Goal: Task Accomplishment & Management: Use online tool/utility

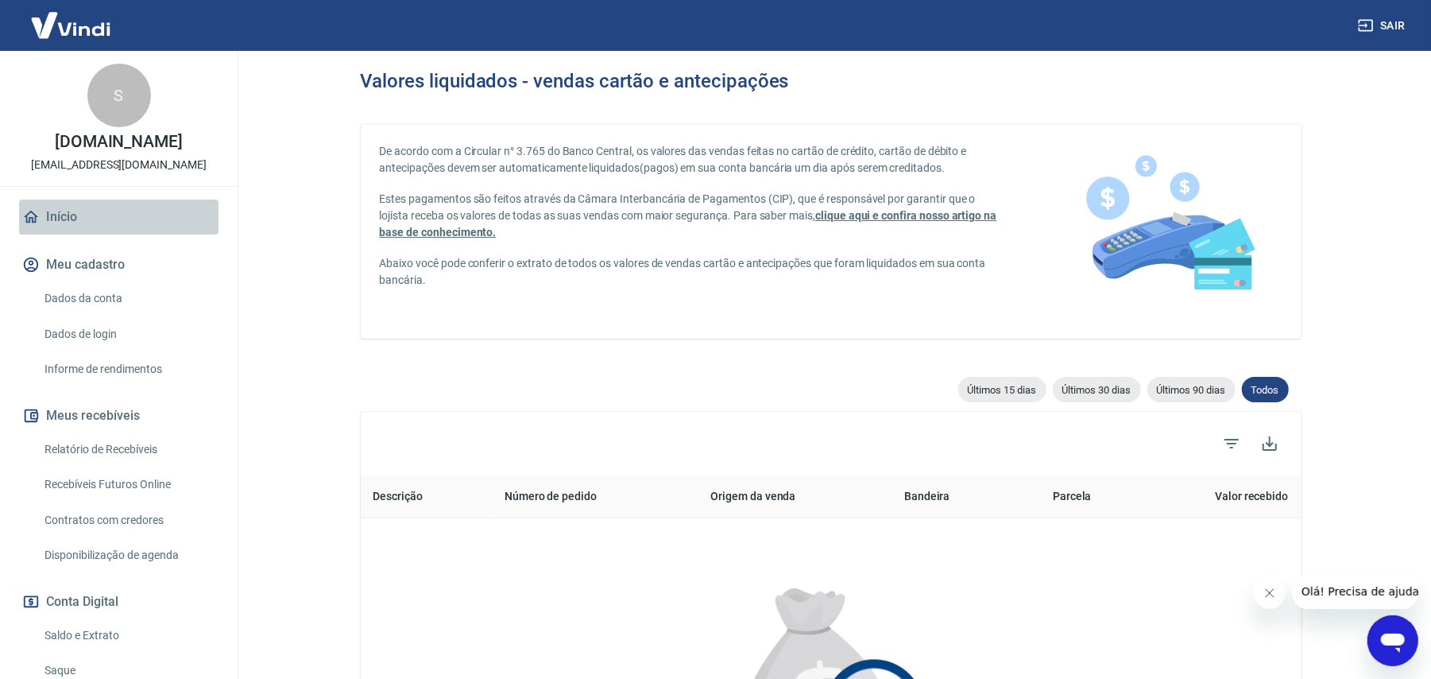
click at [140, 224] on link "Início" at bounding box center [118, 216] width 199 height 35
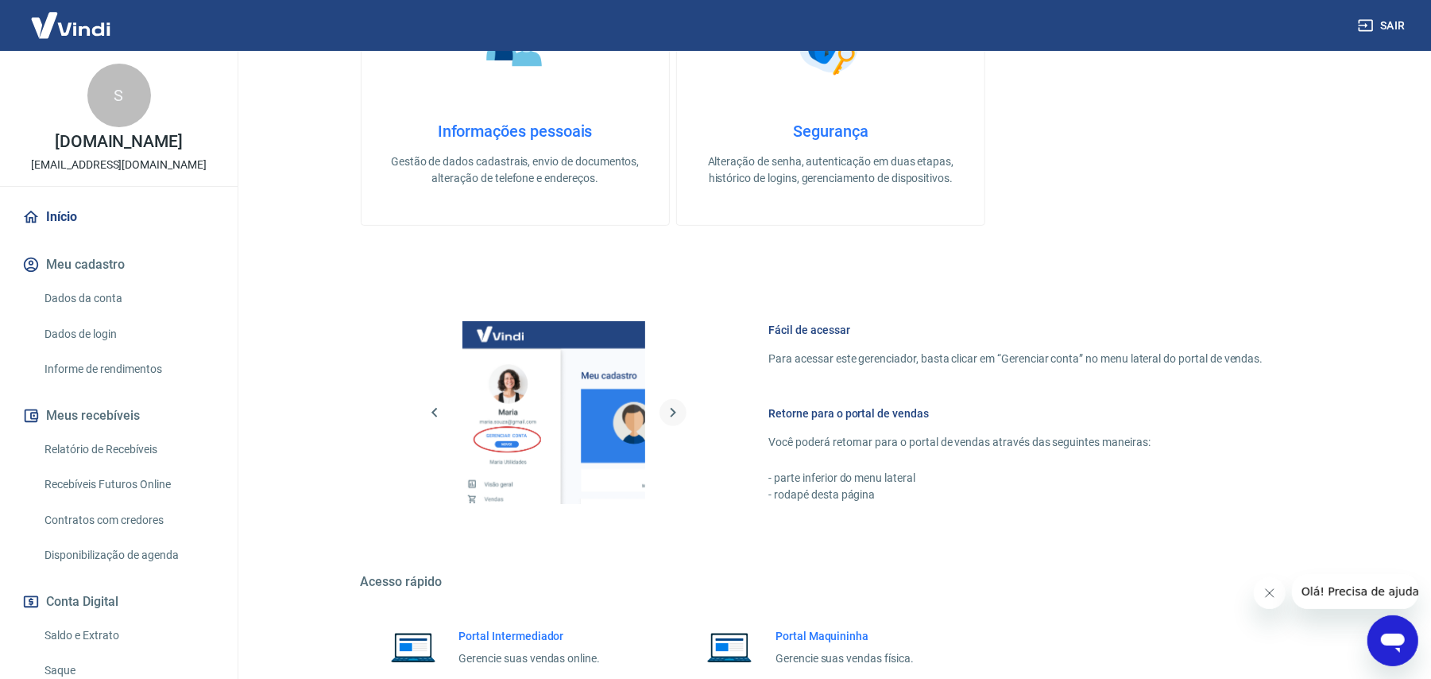
scroll to position [560, 0]
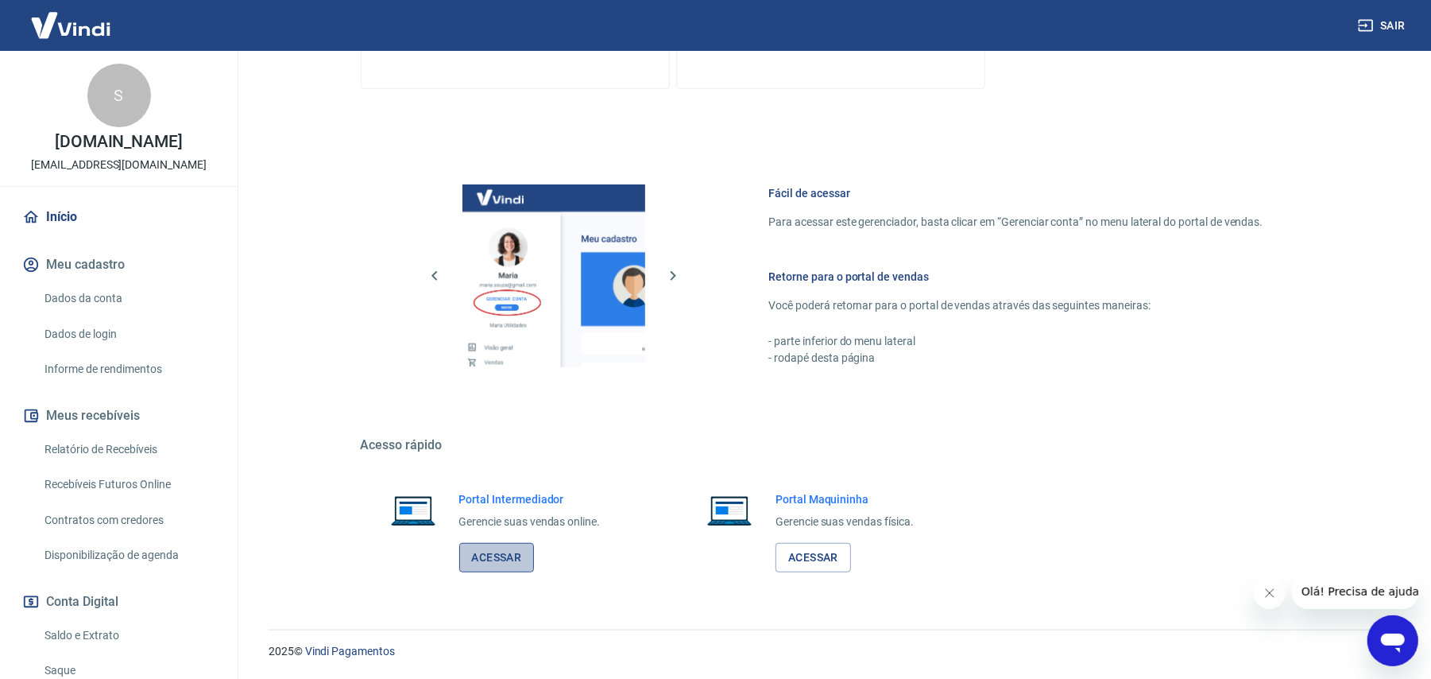
click at [487, 564] on link "Acessar" at bounding box center [496, 557] width 75 height 29
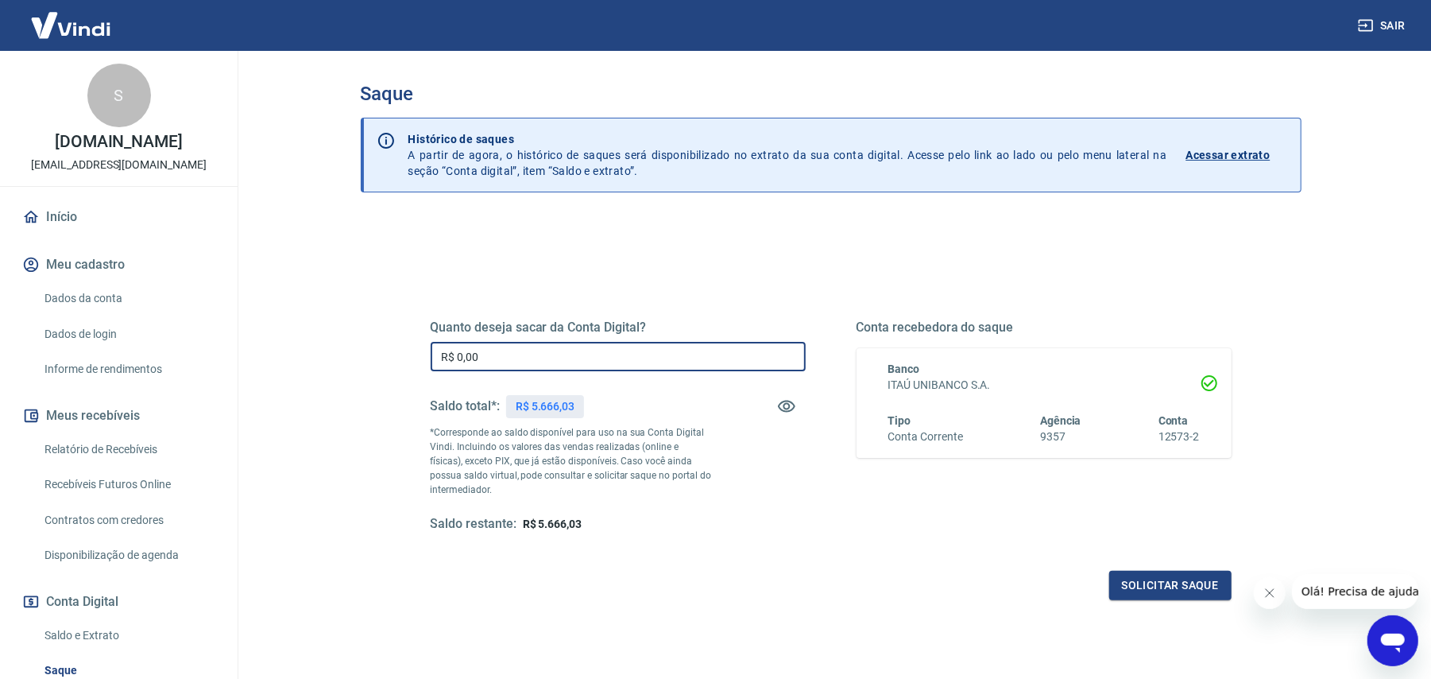
click at [591, 343] on input "R$ 0,00" at bounding box center [618, 356] width 375 height 29
type input "R$ 5.666,03"
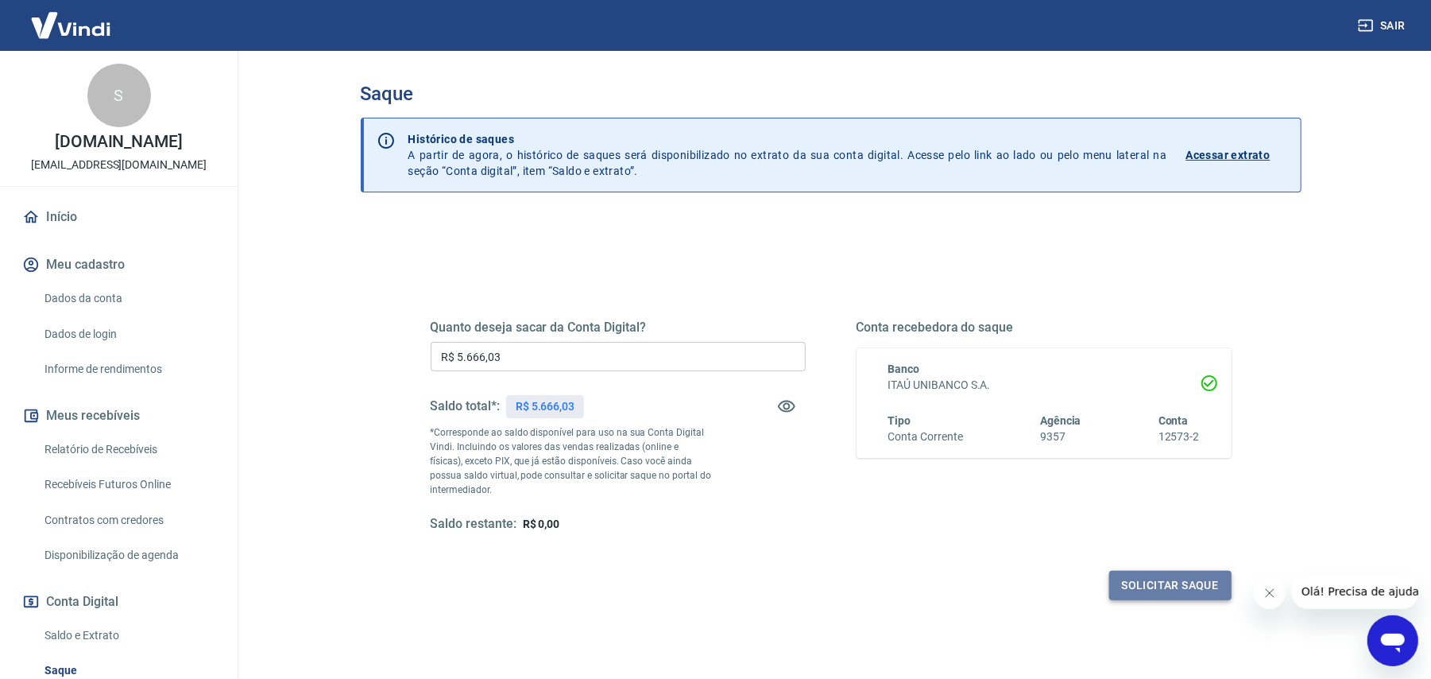
click at [1171, 590] on button "Solicitar saque" at bounding box center [1170, 585] width 122 height 29
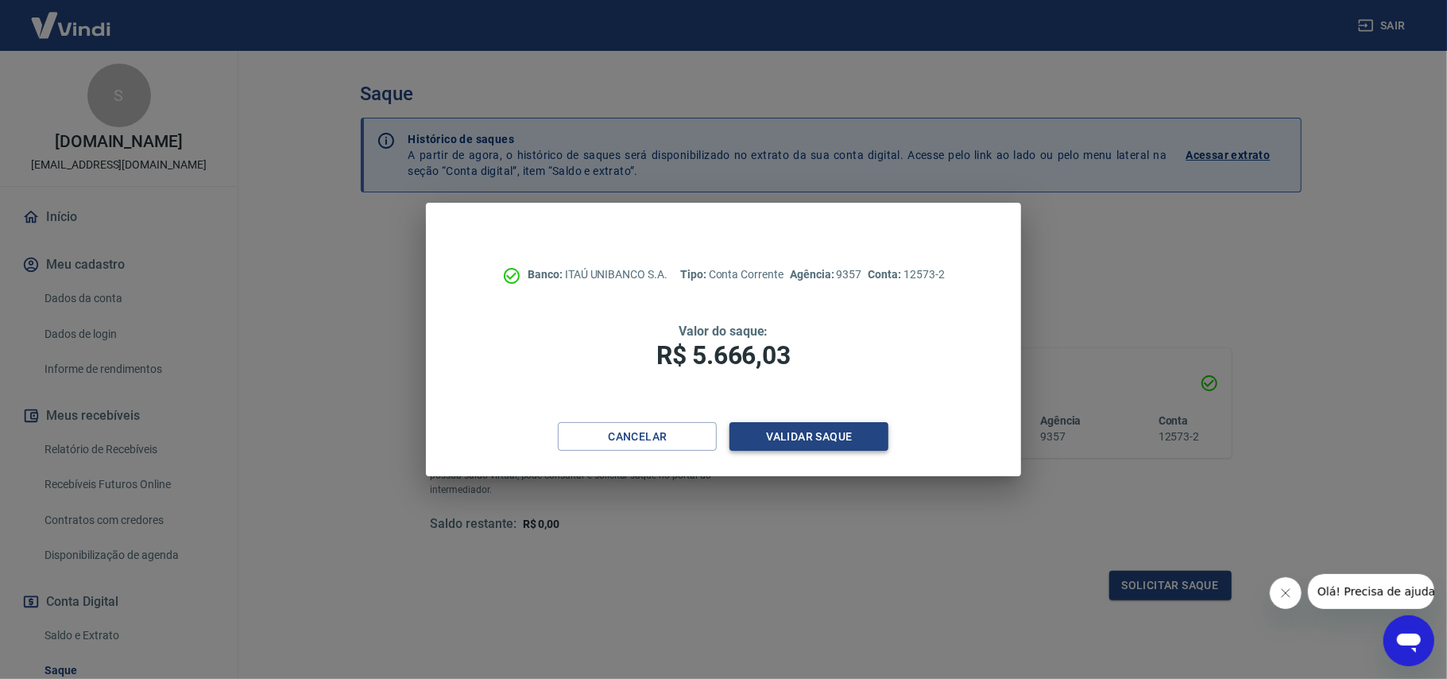
click at [792, 439] on button "Validar saque" at bounding box center [808, 436] width 159 height 29
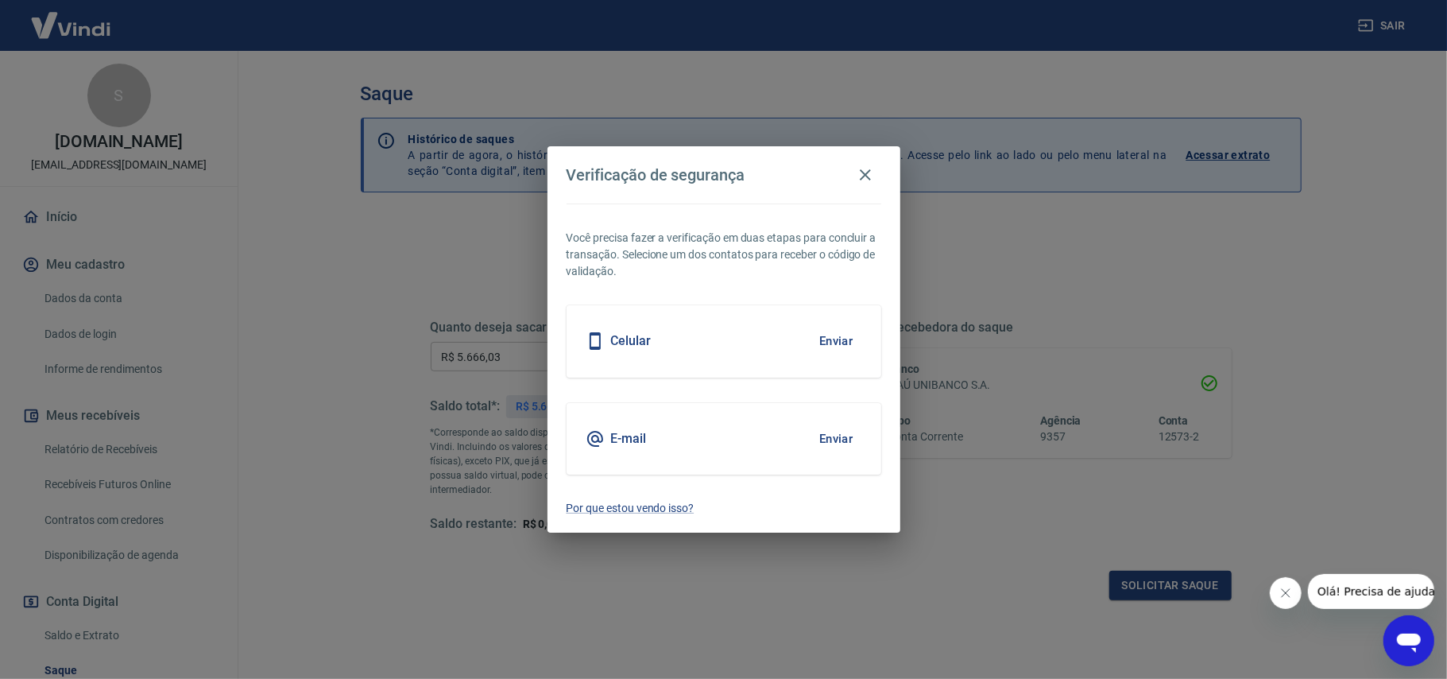
click at [833, 430] on button "Enviar" at bounding box center [837, 438] width 52 height 33
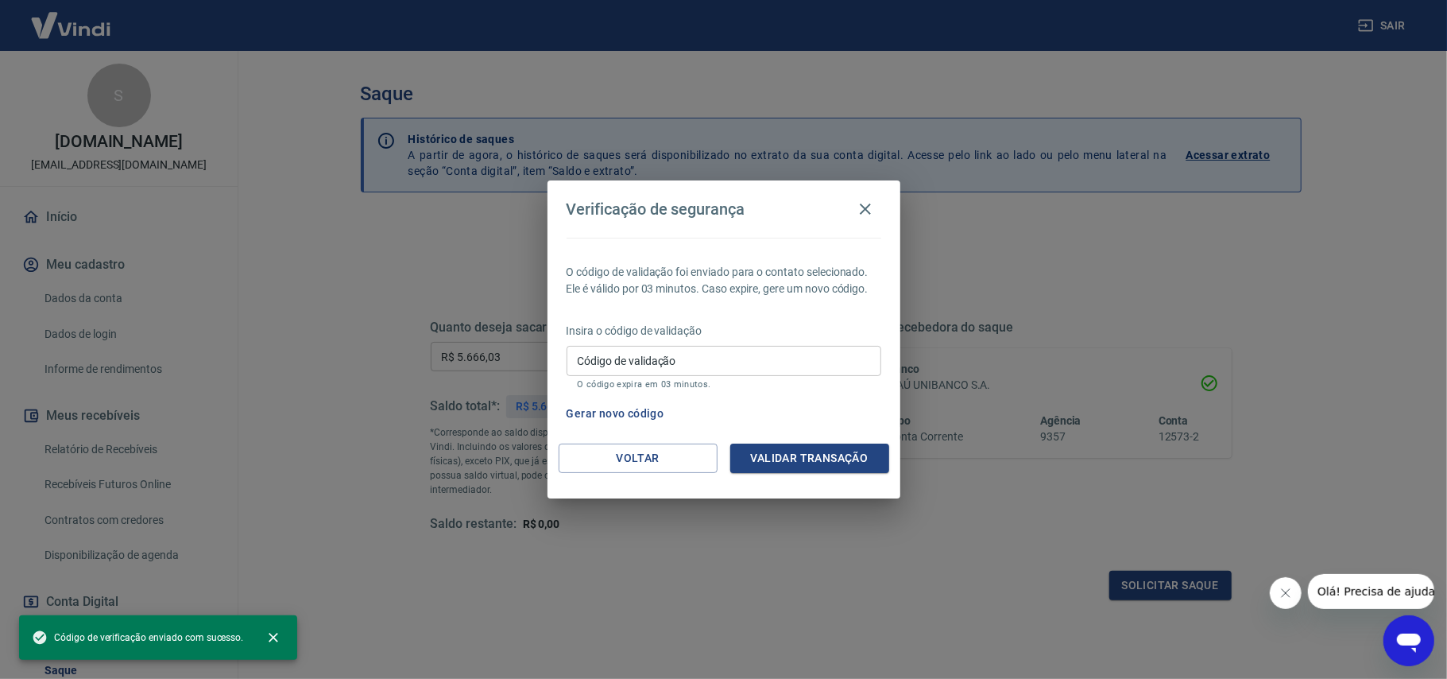
click at [675, 337] on p "Insira o código de validação" at bounding box center [724, 331] width 315 height 17
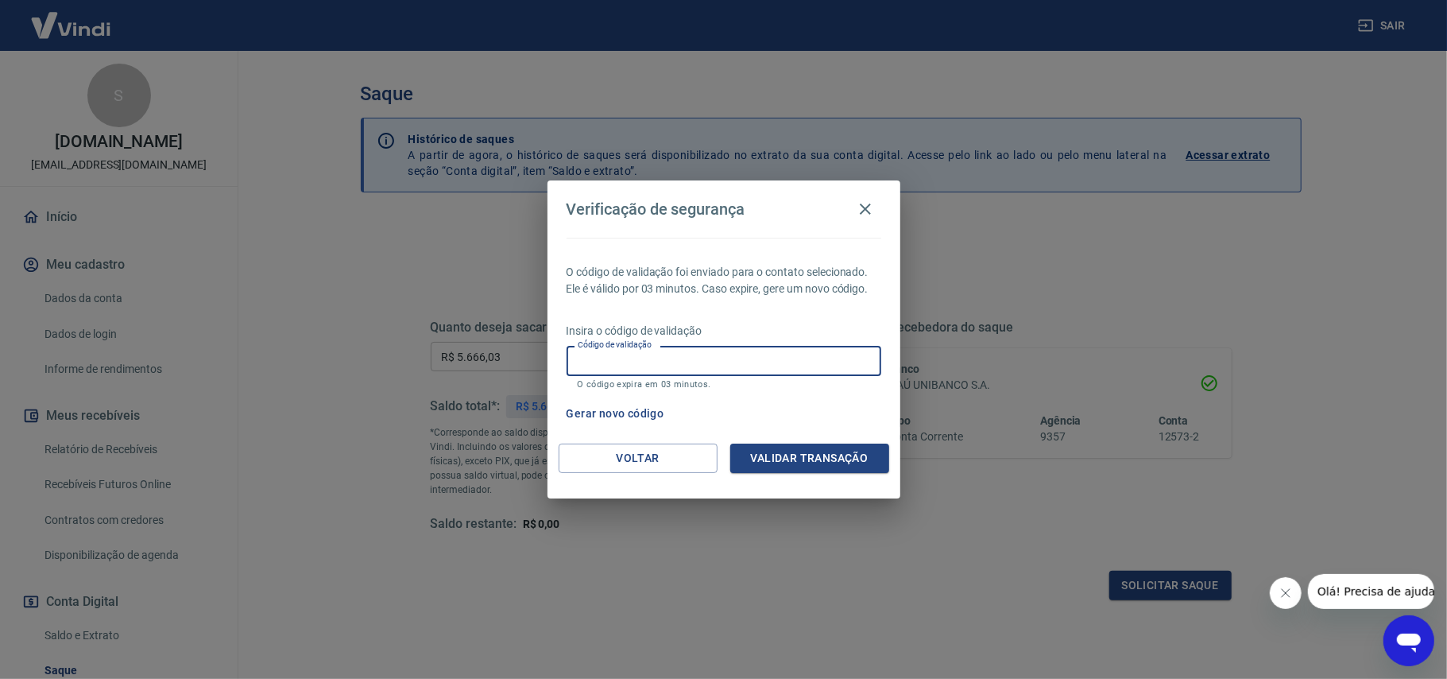
click at [659, 369] on input "Código de validação" at bounding box center [724, 360] width 315 height 29
paste input "941919"
type input "941919"
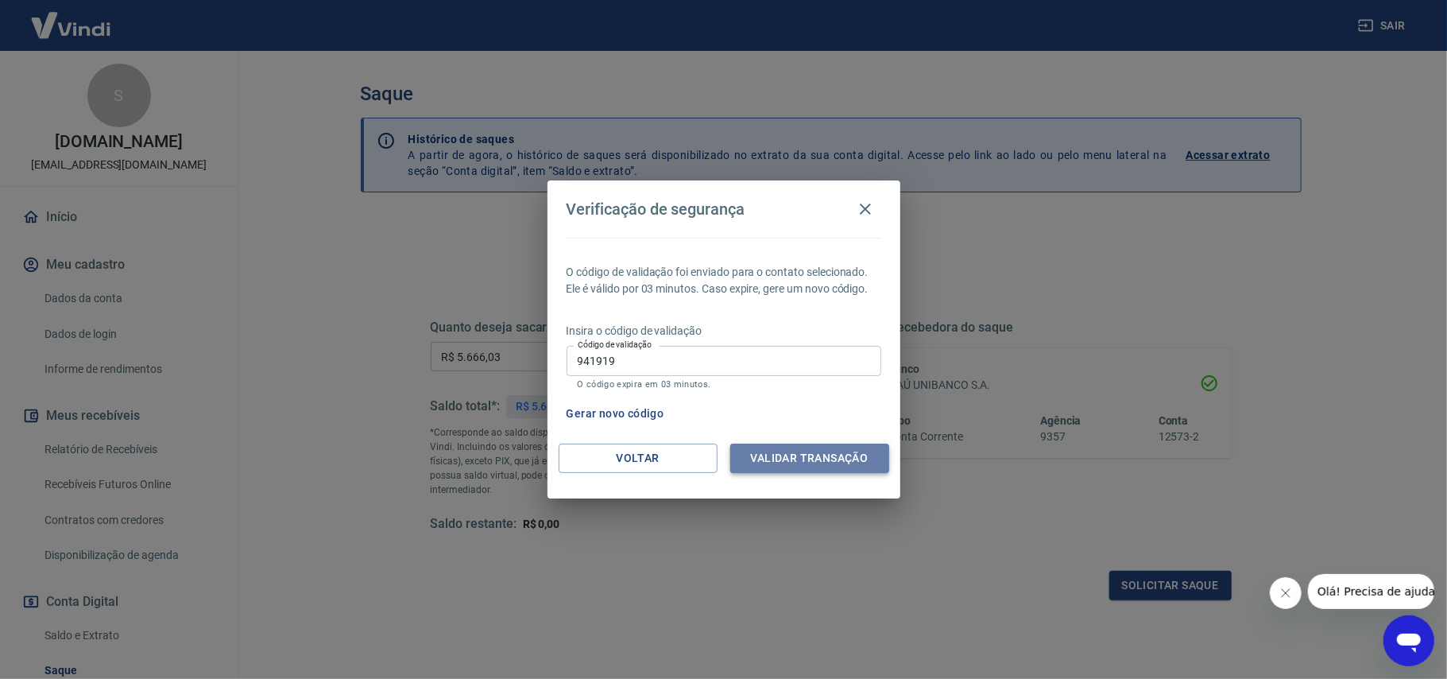
click at [818, 458] on button "Validar transação" at bounding box center [809, 457] width 159 height 29
